Goal: Obtain resource: Obtain resource

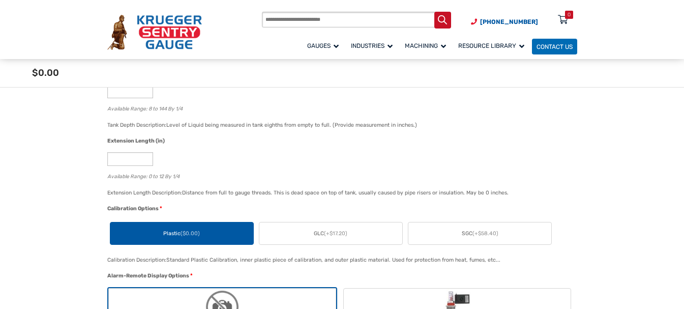
scroll to position [661, 0]
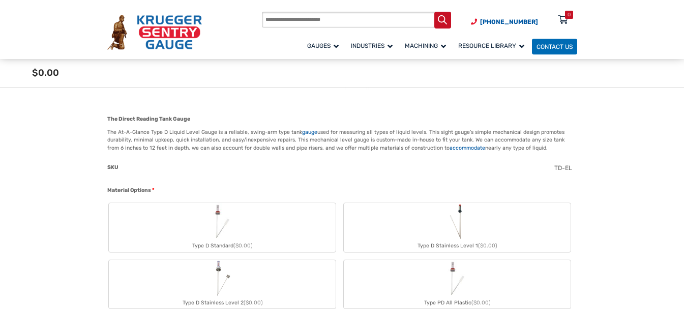
scroll to position [254, 0]
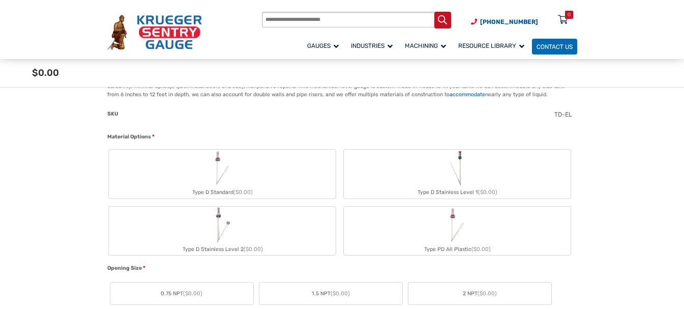
click at [282, 160] on label "Type D Standard ($0.00)" at bounding box center [222, 173] width 227 height 49
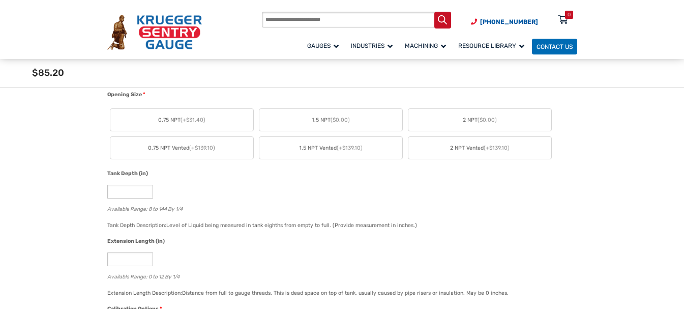
scroll to position [457, 0]
click at [458, 119] on label "2 NPT ($0.00)" at bounding box center [479, 120] width 143 height 22
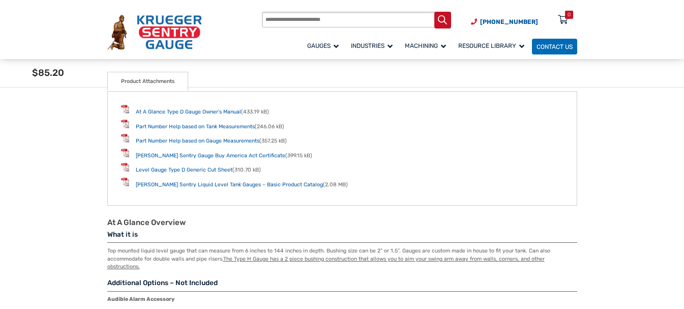
scroll to position [1118, 0]
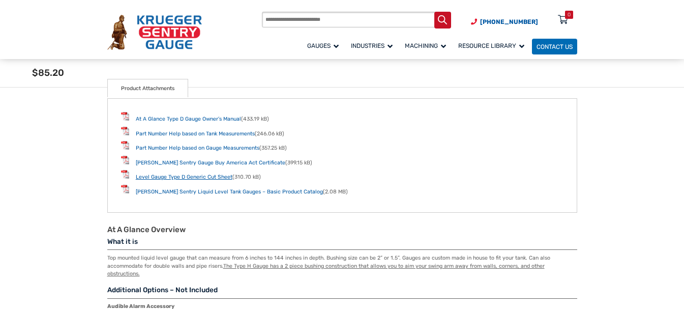
click at [218, 178] on link "Level Gauge Type D Generic Cut Sheet" at bounding box center [184, 176] width 97 height 7
click at [199, 161] on link "[PERSON_NAME] Sentry Gauge Buy America Act Certificate" at bounding box center [210, 162] width 149 height 7
click at [199, 118] on link "At A Glance Type D Gauge Owner’s Manual" at bounding box center [188, 118] width 105 height 7
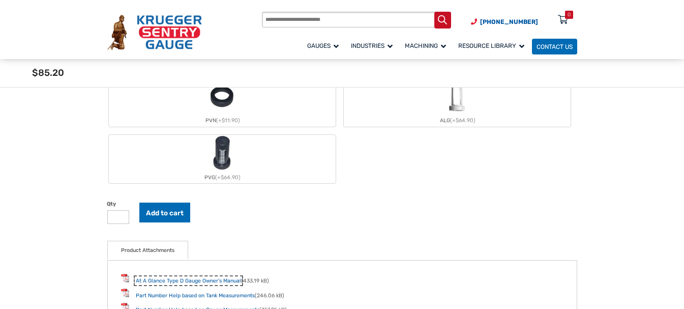
scroll to position [753, 0]
